Goal: Information Seeking & Learning: Learn about a topic

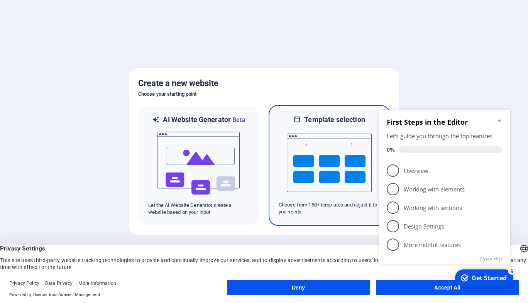
click at [301, 176] on img at bounding box center [329, 162] width 85 height 77
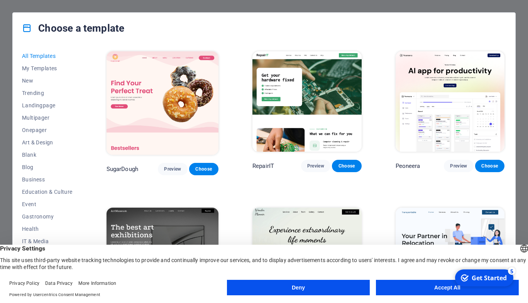
click at [35, 183] on button "Business" at bounding box center [47, 179] width 51 height 12
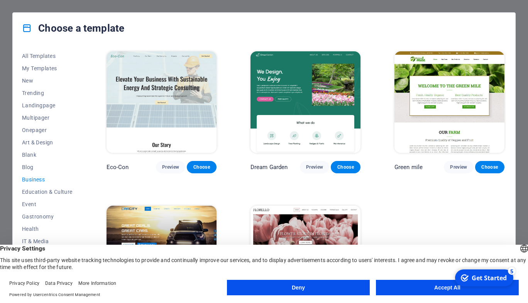
click at [33, 181] on span "Business" at bounding box center [47, 179] width 51 height 6
click at [171, 165] on span "Preview" at bounding box center [170, 167] width 17 height 6
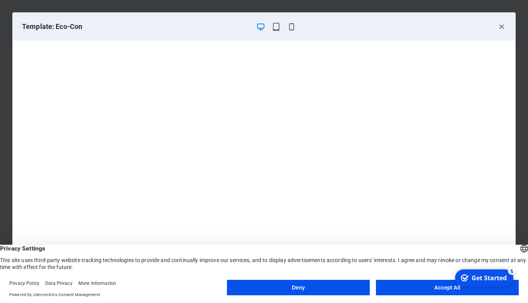
click at [320, 285] on button "Deny" at bounding box center [298, 287] width 143 height 15
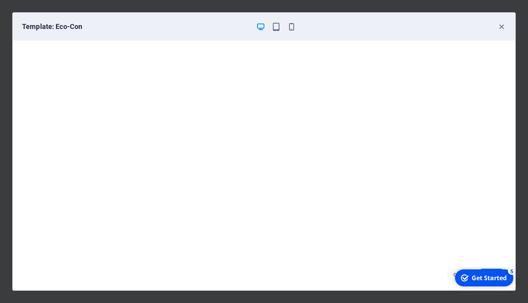
click at [501, 25] on icon "button" at bounding box center [501, 26] width 9 height 9
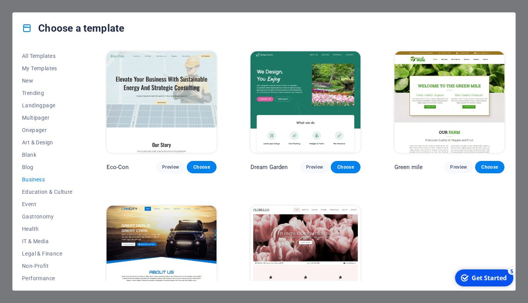
click at [36, 56] on span "All Templates" at bounding box center [47, 56] width 51 height 6
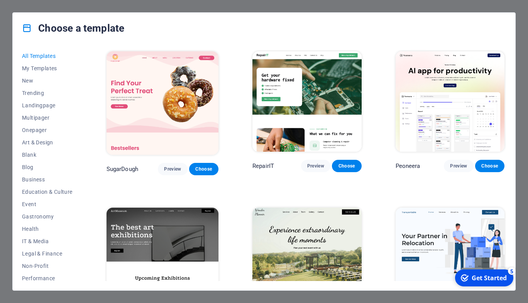
click at [304, 164] on button "Preview" at bounding box center [315, 166] width 29 height 12
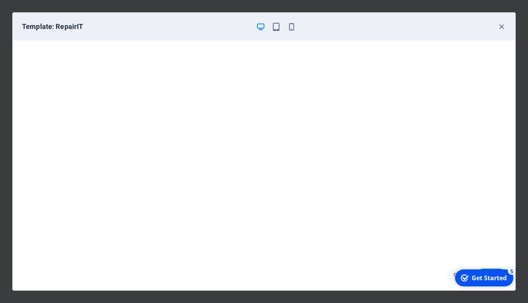
click at [504, 27] on icon "button" at bounding box center [501, 26] width 9 height 9
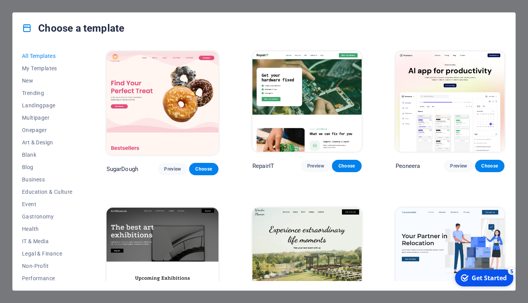
click at [39, 105] on span "Landingpage" at bounding box center [47, 105] width 51 height 6
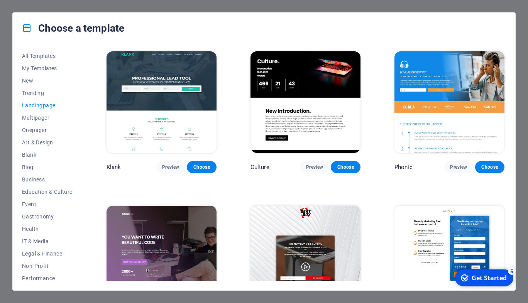
click at [314, 166] on span "Preview" at bounding box center [314, 167] width 17 height 6
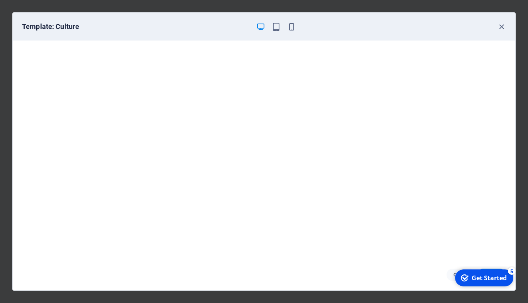
click at [502, 25] on icon "button" at bounding box center [501, 26] width 9 height 9
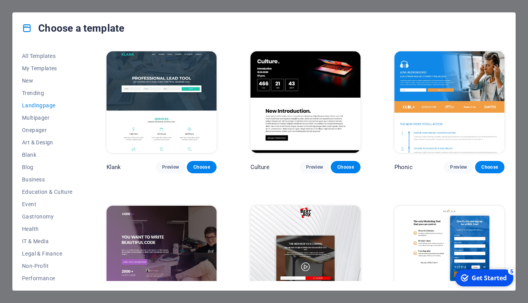
click at [39, 183] on button "Business" at bounding box center [47, 179] width 51 height 12
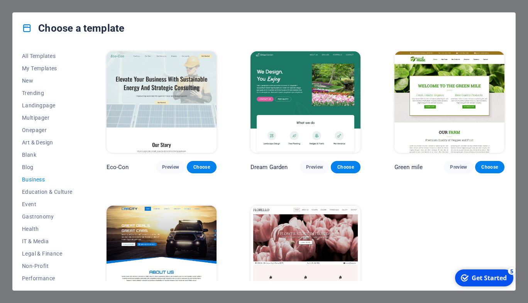
click at [163, 163] on button "Preview" at bounding box center [170, 167] width 29 height 12
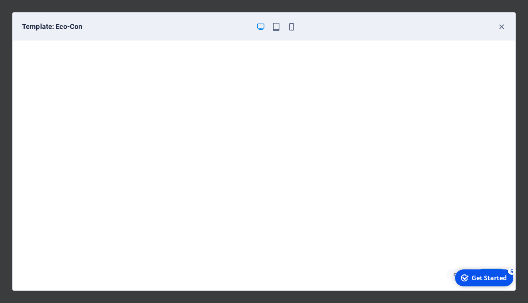
click at [501, 24] on icon "button" at bounding box center [501, 26] width 9 height 9
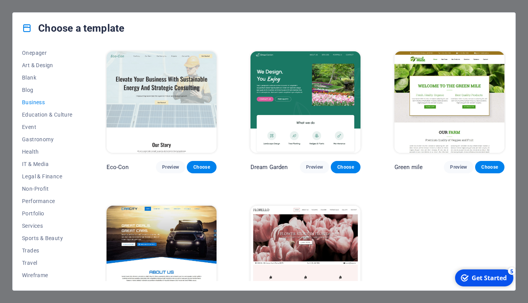
scroll to position [78, 0]
